Goal: Task Accomplishment & Management: Complete application form

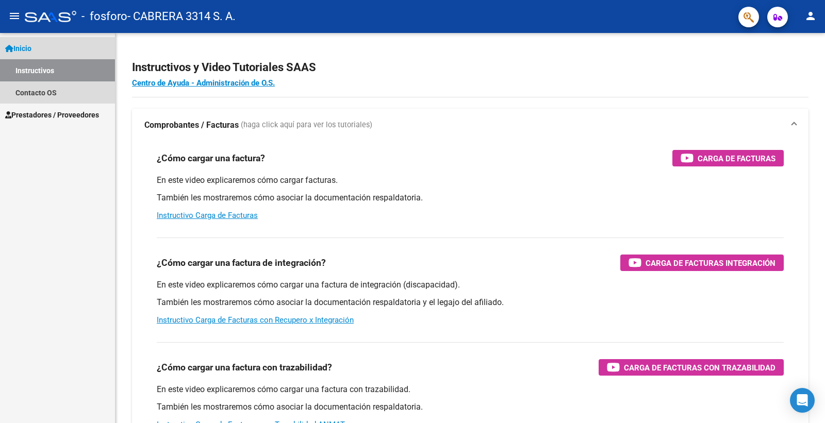
click at [44, 71] on link "Instructivos" at bounding box center [57, 70] width 115 height 22
click at [38, 46] on link "Inicio" at bounding box center [57, 48] width 115 height 22
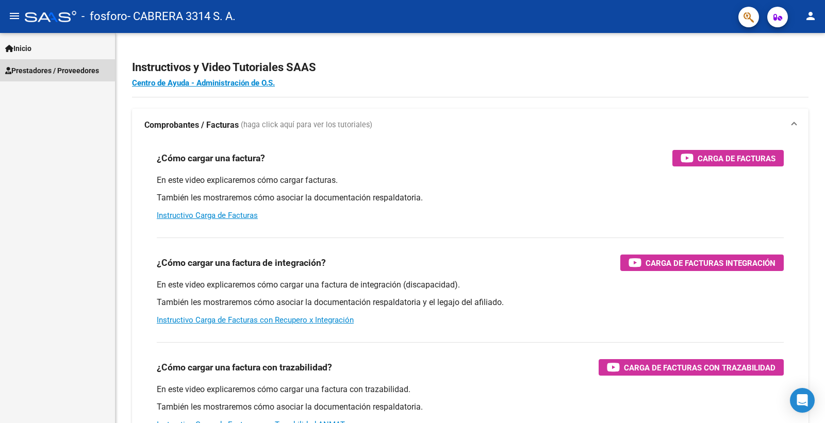
click at [47, 69] on span "Prestadores / Proveedores" at bounding box center [52, 70] width 94 height 11
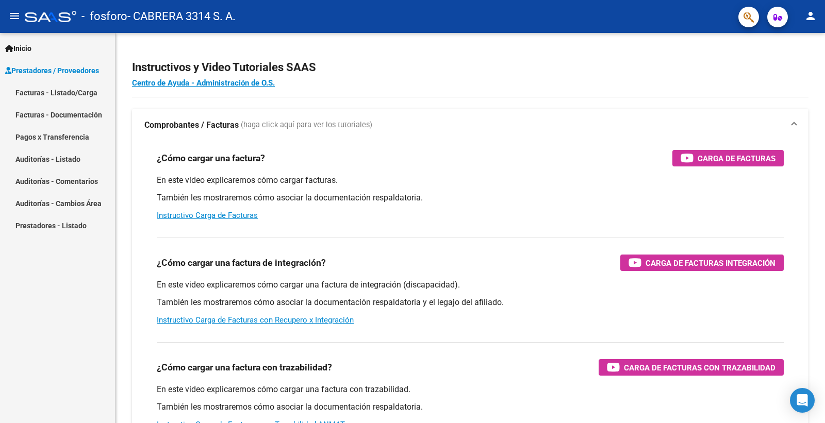
click at [51, 111] on link "Facturas - Documentación" at bounding box center [57, 115] width 115 height 22
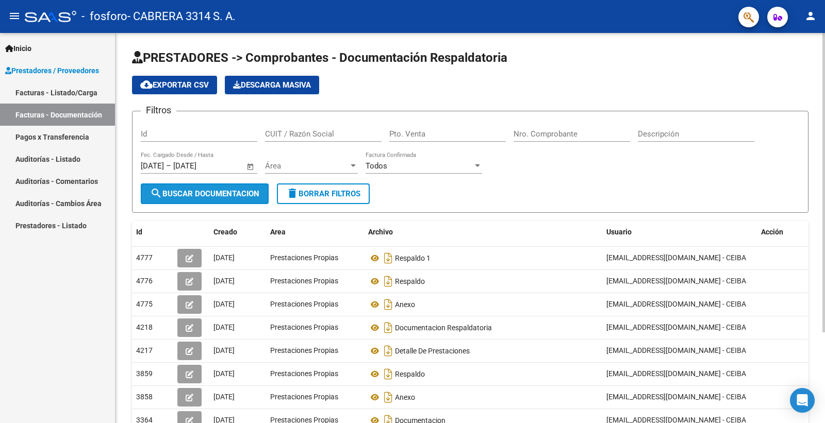
click at [193, 193] on span "search Buscar Documentacion" at bounding box center [204, 193] width 109 height 9
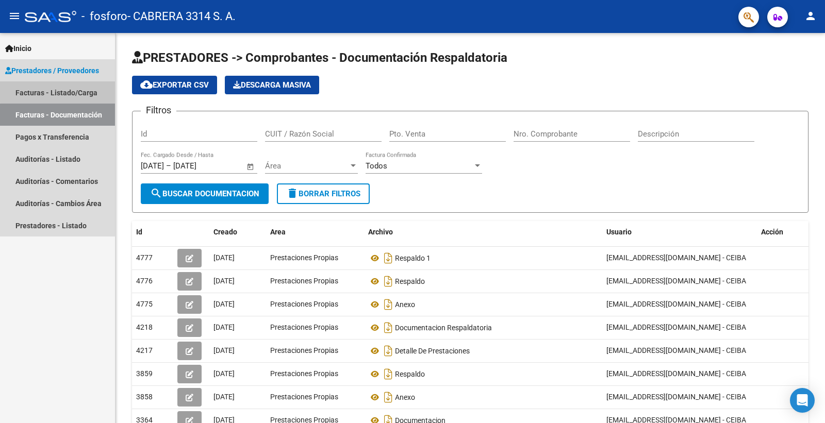
click at [61, 91] on link "Facturas - Listado/Carga" at bounding box center [57, 92] width 115 height 22
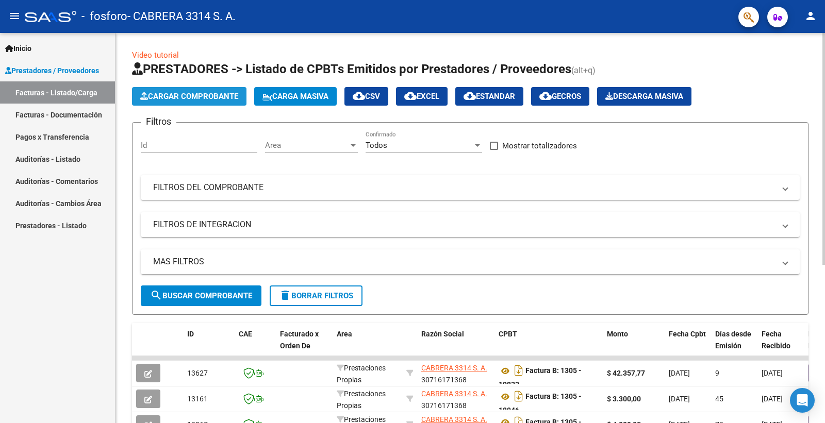
click at [206, 97] on span "Cargar Comprobante" at bounding box center [189, 96] width 98 height 9
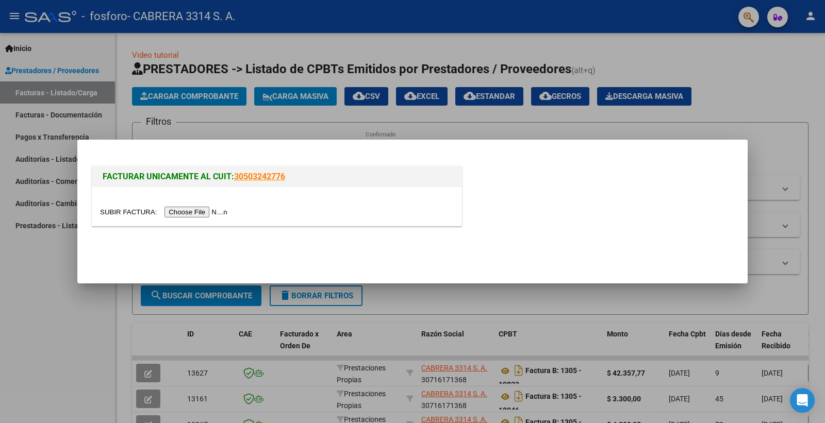
click at [210, 216] on input "file" at bounding box center [165, 212] width 130 height 11
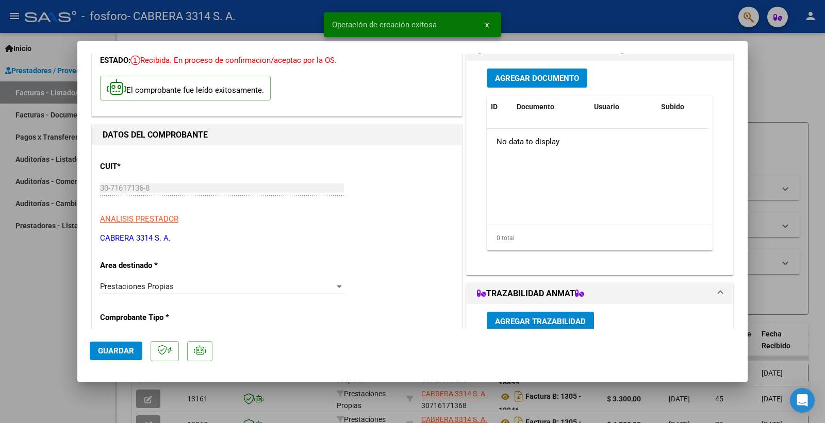
scroll to position [114, 0]
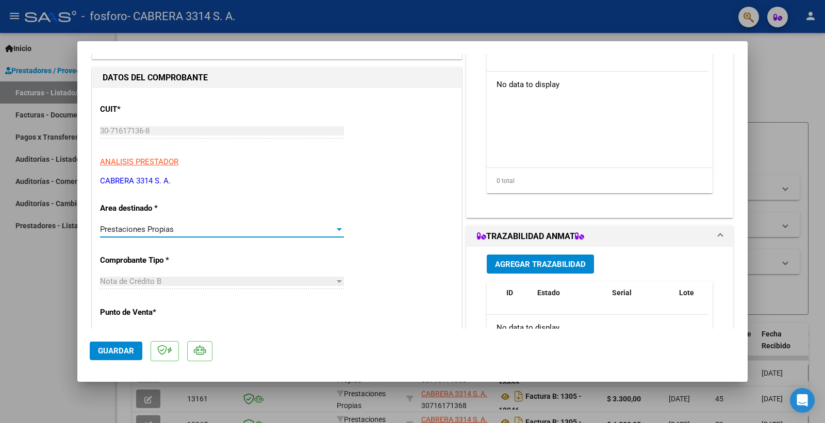
click at [337, 232] on div at bounding box center [339, 229] width 9 height 8
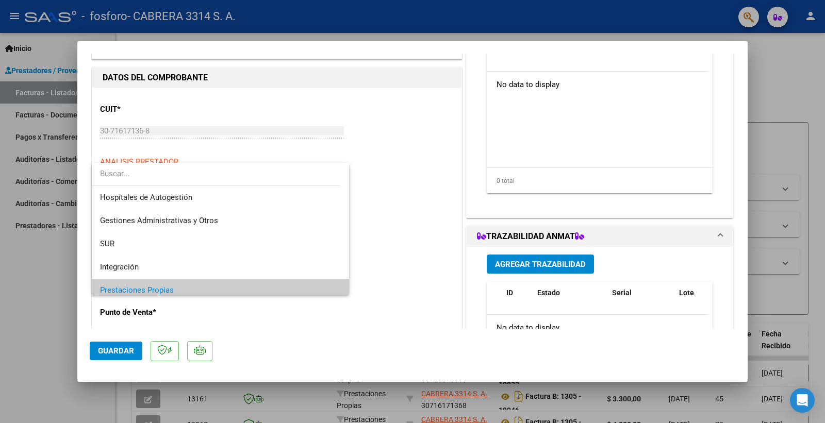
scroll to position [62, 0]
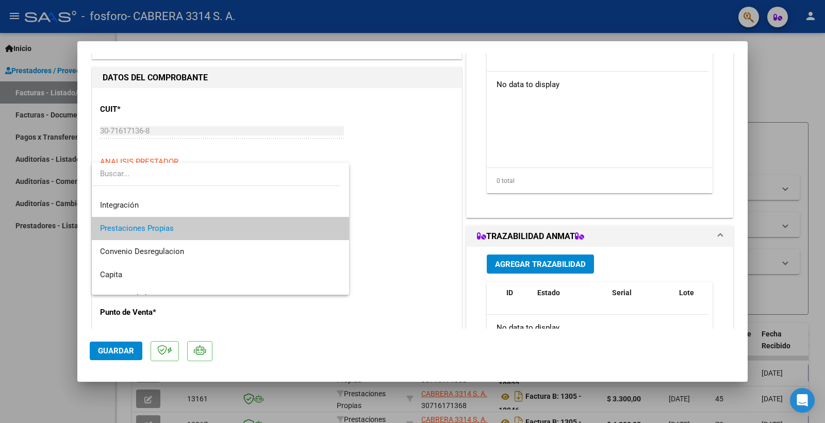
click at [281, 230] on span "Prestaciones Propias" at bounding box center [220, 228] width 241 height 23
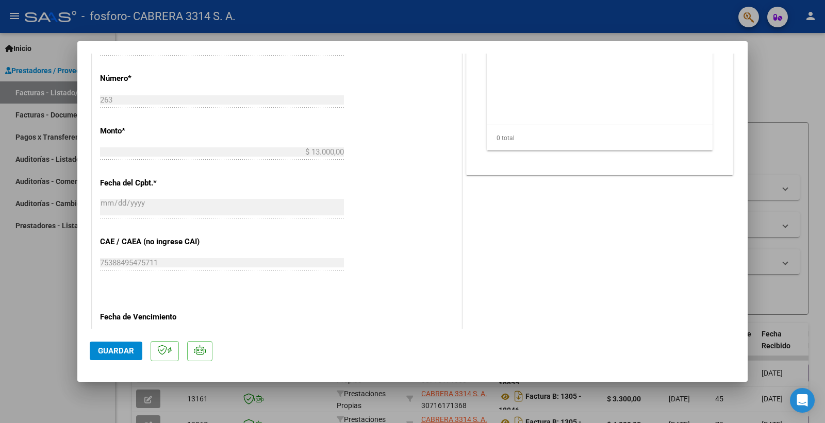
scroll to position [458, 0]
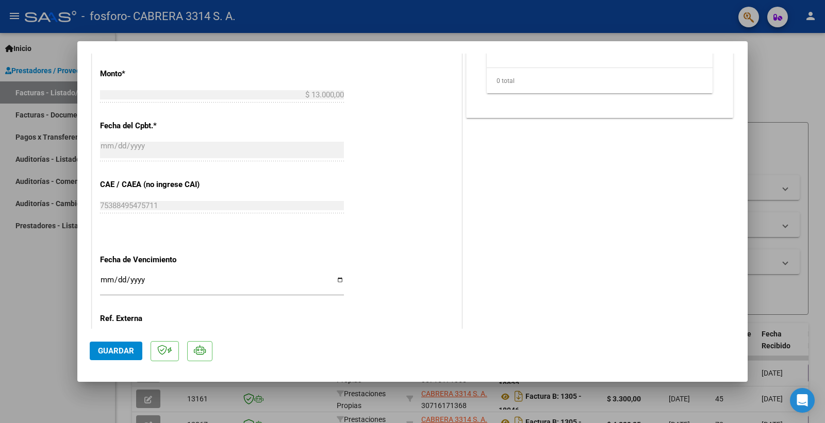
click at [338, 281] on input "Ingresar la fecha" at bounding box center [222, 284] width 244 height 17
type input "[DATE]"
click at [121, 348] on span "Guardar" at bounding box center [116, 351] width 36 height 9
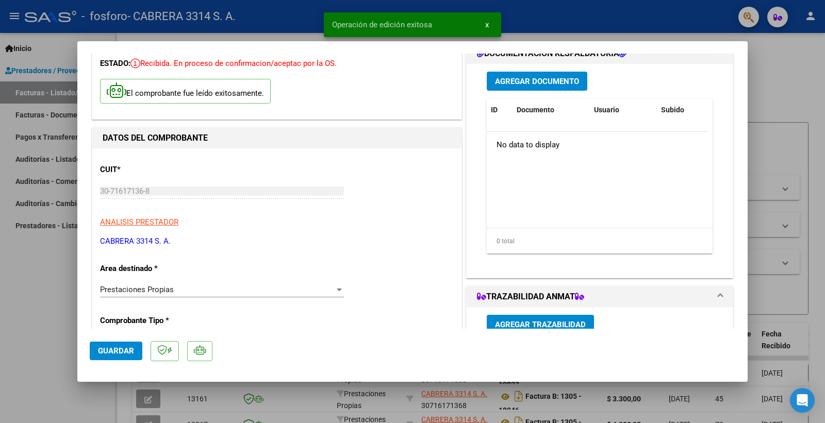
scroll to position [0, 0]
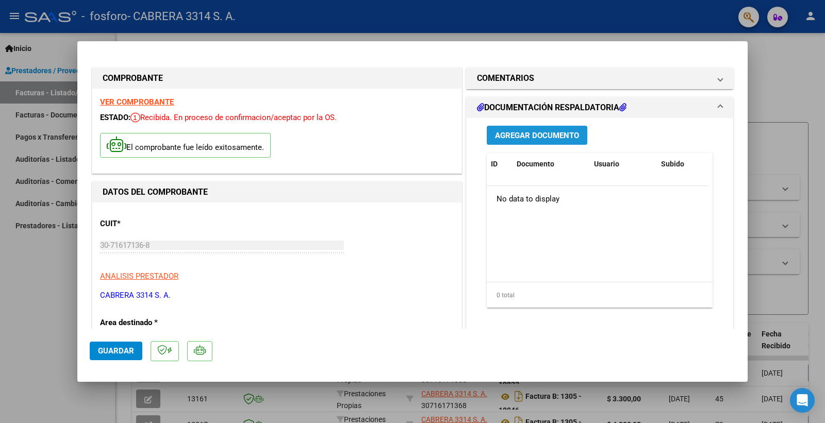
click at [510, 131] on span "Agregar Documento" at bounding box center [537, 135] width 84 height 9
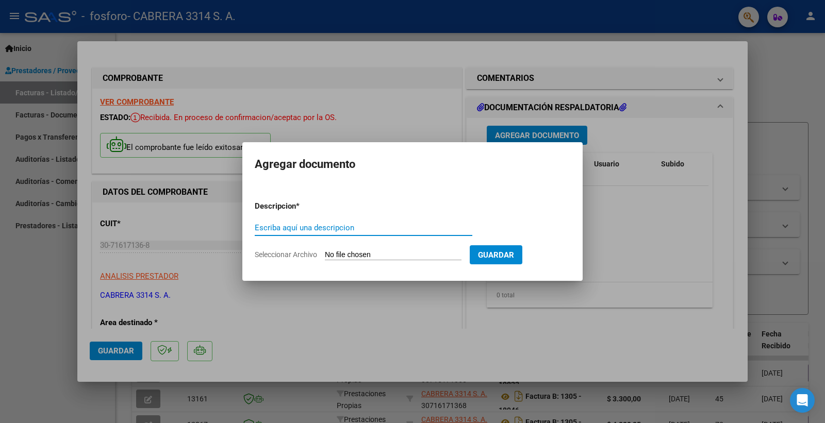
click at [308, 225] on input "Escriba aquí una descripcion" at bounding box center [364, 227] width 218 height 9
click at [370, 258] on input "Seleccionar Archivo" at bounding box center [393, 256] width 137 height 10
type input "C:\fakepath\Informe-Auditoria - 2025-09-17T134944.675.pdf"
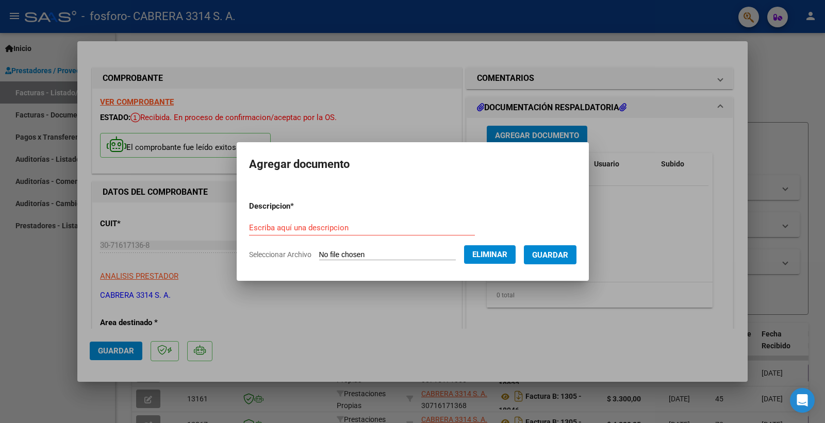
click at [384, 225] on input "Escriba aquí una descripcion" at bounding box center [362, 227] width 226 height 9
type input "Débito ceiba"
click at [544, 257] on span "Guardar" at bounding box center [550, 255] width 36 height 9
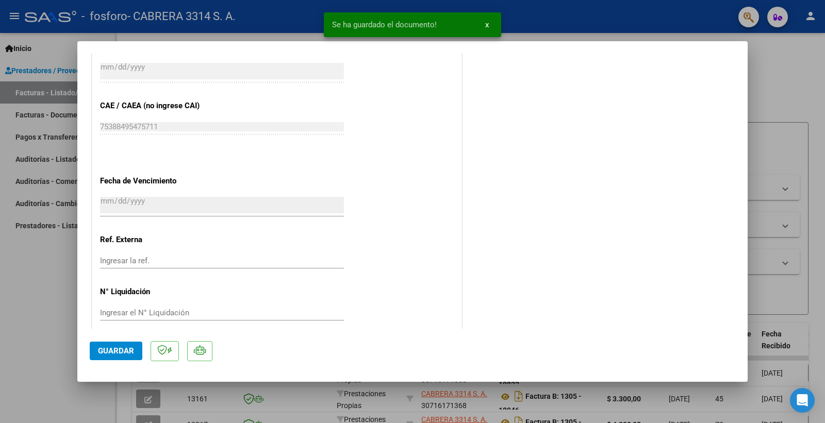
scroll to position [548, 0]
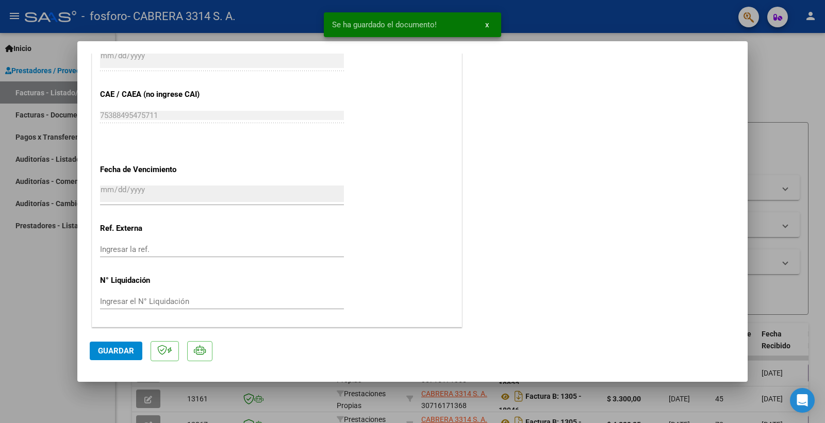
click at [113, 351] on span "Guardar" at bounding box center [116, 351] width 36 height 9
click at [782, 77] on div at bounding box center [412, 211] width 825 height 423
type input "$ 0,00"
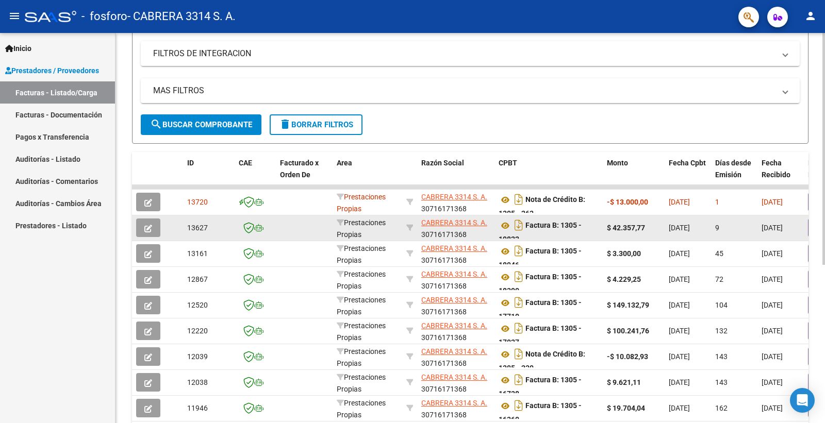
scroll to position [172, 0]
